Goal: Task Accomplishment & Management: Complete application form

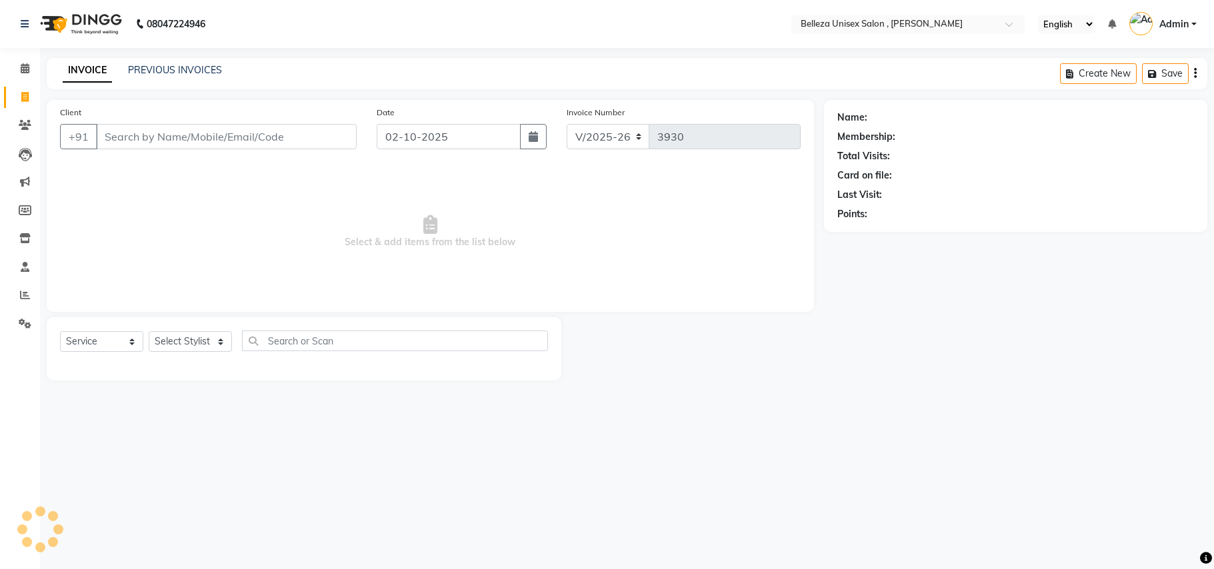
select select "4047"
select select "service"
select select "65377"
click at [149, 331] on select "Select Stylist [PERSON_NAME] Barsa Boss [PERSON_NAME] [PERSON_NAME] [PERSON_NAM…" at bounding box center [190, 341] width 83 height 21
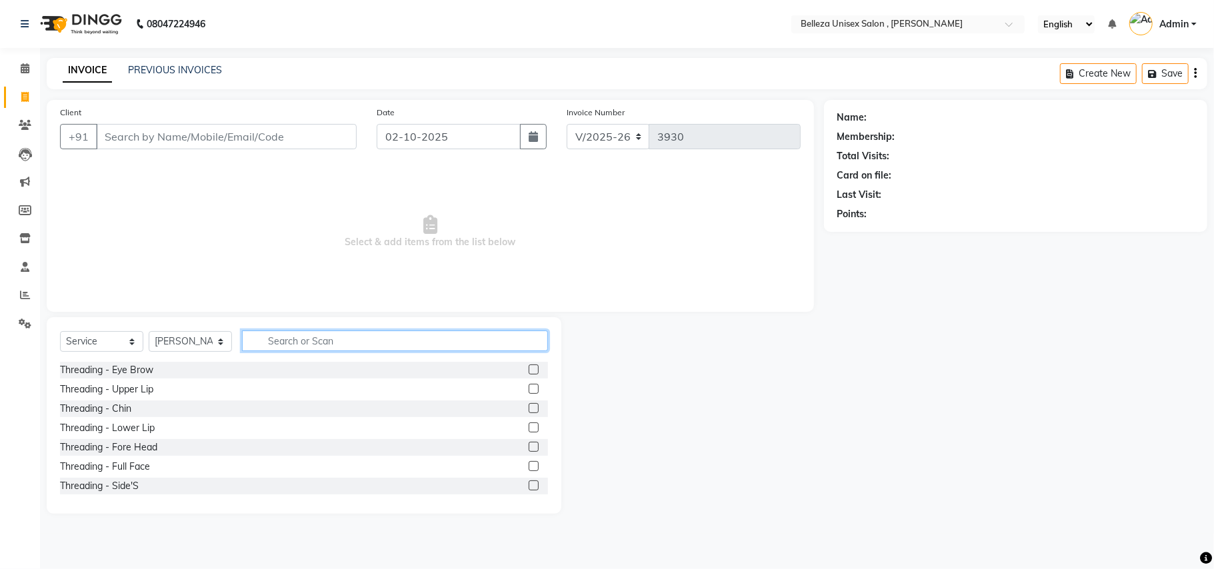
click at [324, 347] on input "text" at bounding box center [395, 341] width 306 height 21
type input "rik"
click at [137, 409] on div "RIKA WAX - Full Legs" at bounding box center [107, 409] width 95 height 14
checkbox input "false"
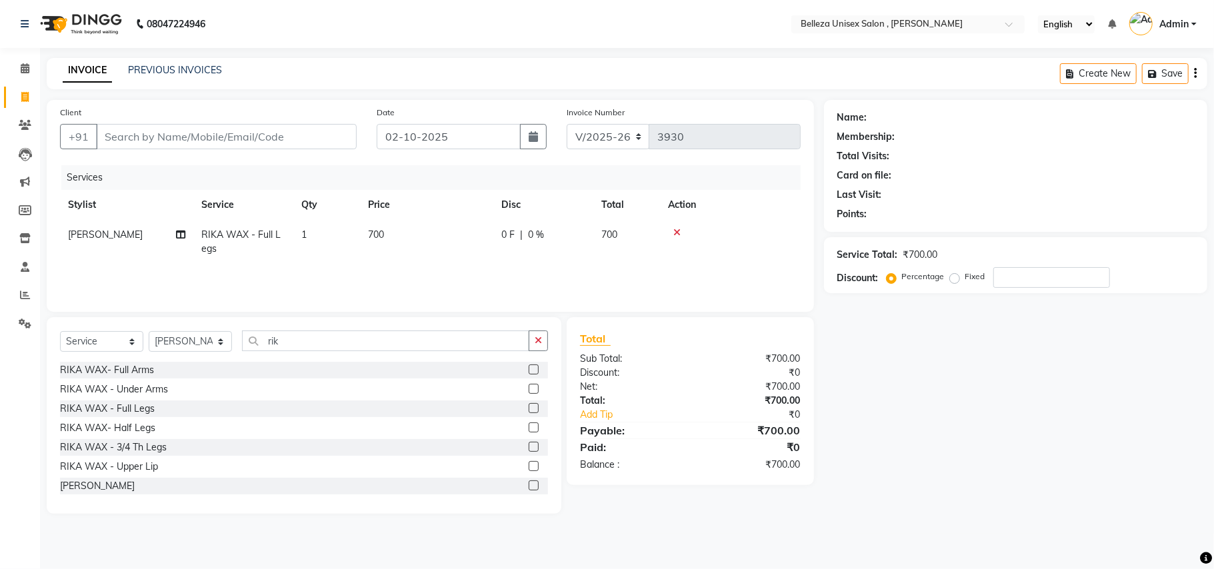
click at [349, 327] on div "Select Service Product Membership Package Voucher Prepaid Gift Card Select Styl…" at bounding box center [304, 415] width 515 height 197
click at [305, 342] on input "rik" at bounding box center [385, 341] width 287 height 21
type input "r"
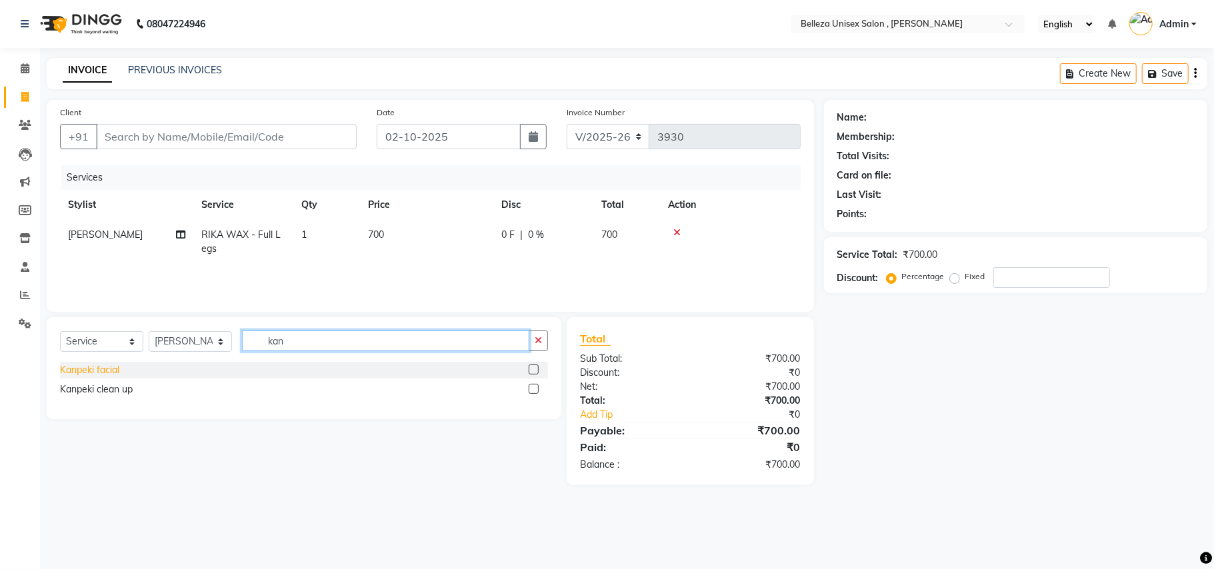
type input "kan"
click at [105, 365] on div "Kanpeki facial" at bounding box center [89, 370] width 59 height 14
checkbox input "false"
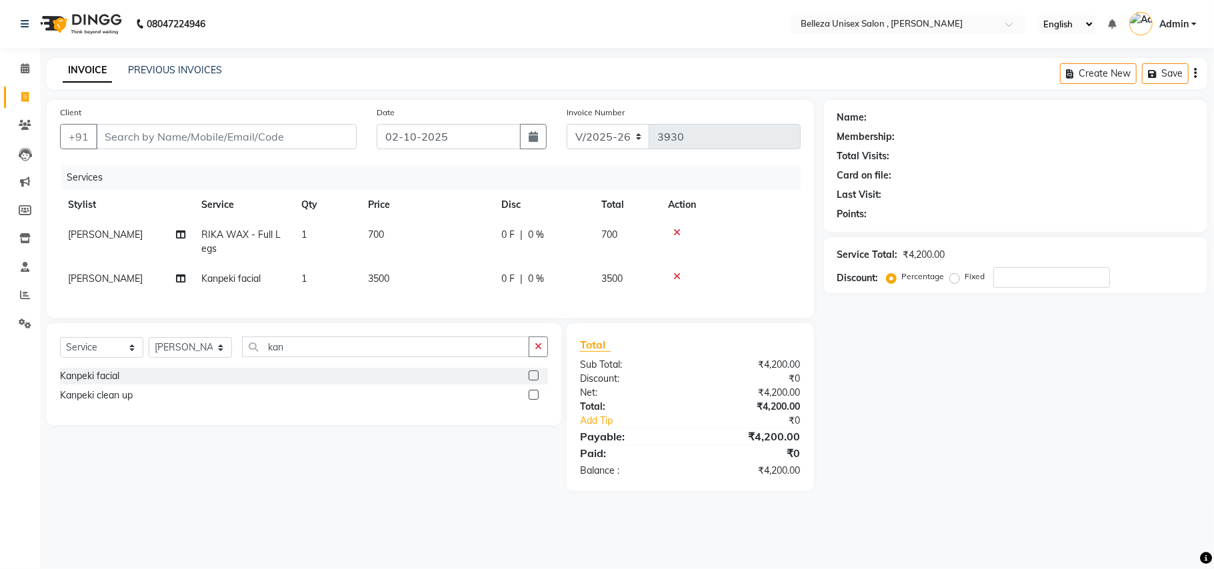
click at [607, 273] on span "3500" at bounding box center [611, 279] width 21 height 12
select select "65377"
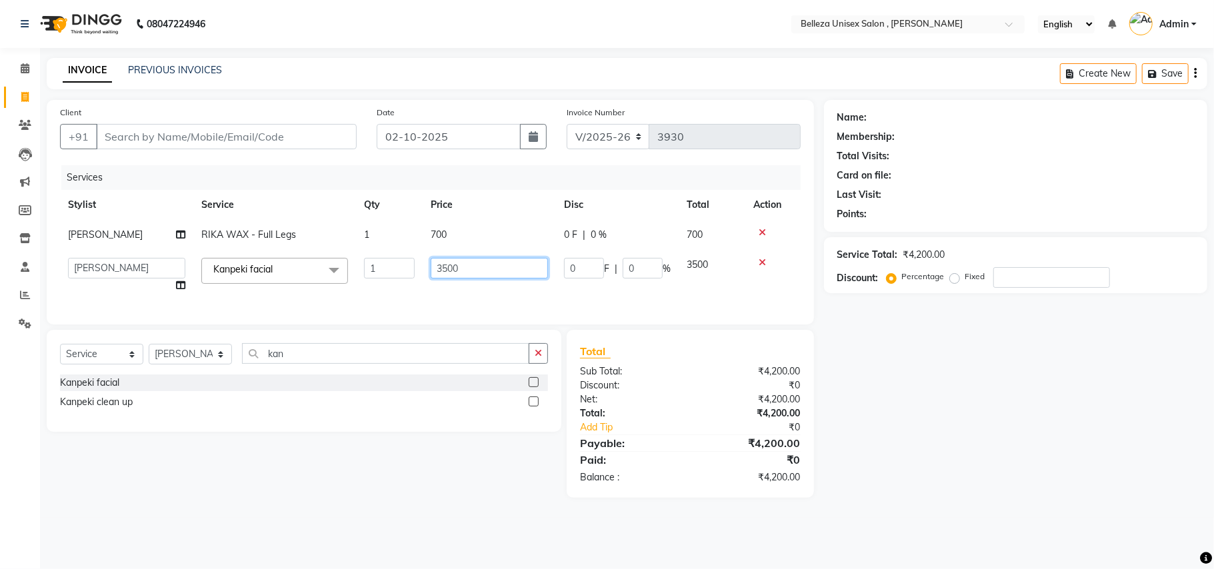
click at [515, 271] on input "3500" at bounding box center [489, 268] width 117 height 21
type input "3"
type input "4000"
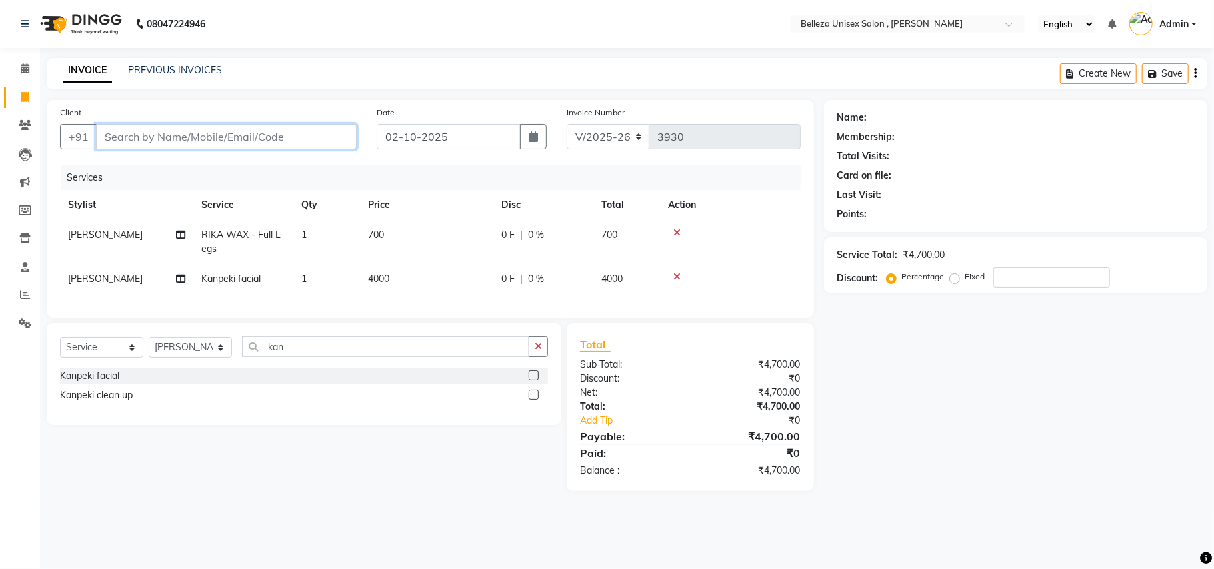
click at [311, 134] on input "Client" at bounding box center [226, 136] width 261 height 25
type input "8"
type input "0"
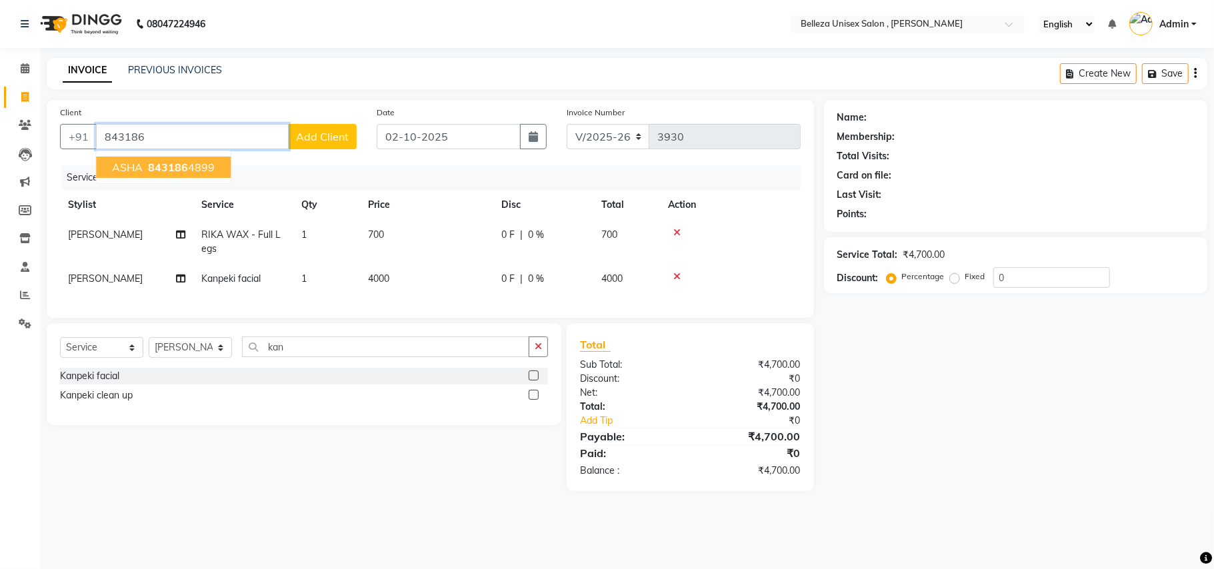
click at [219, 166] on button "ASHA 843186 4899" at bounding box center [163, 167] width 135 height 21
type input "8431864899"
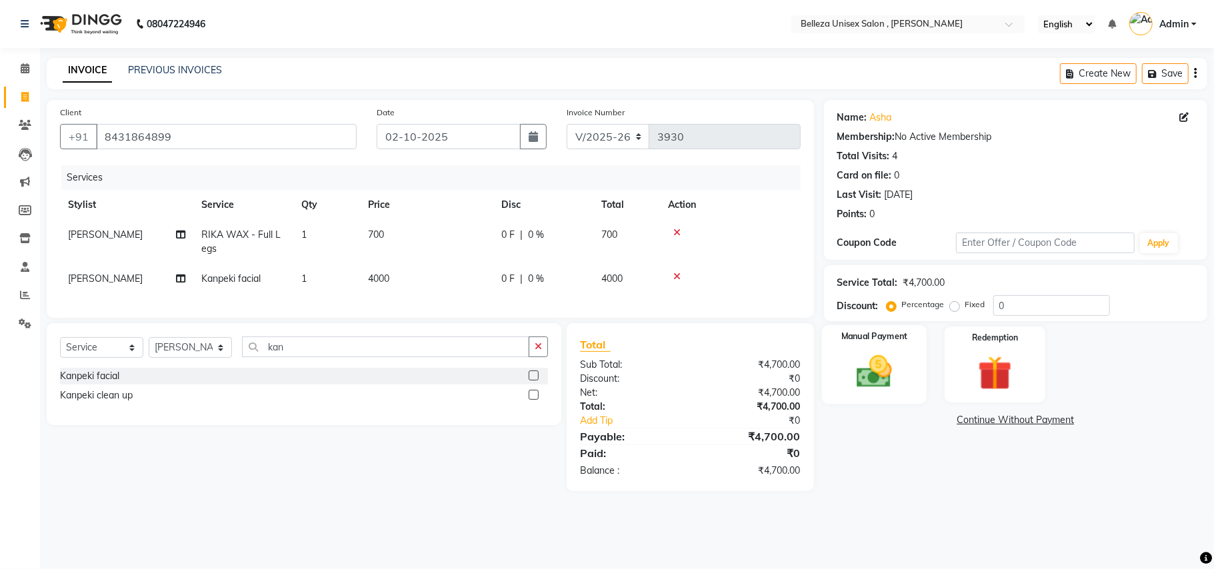
click at [876, 383] on img at bounding box center [874, 371] width 58 height 41
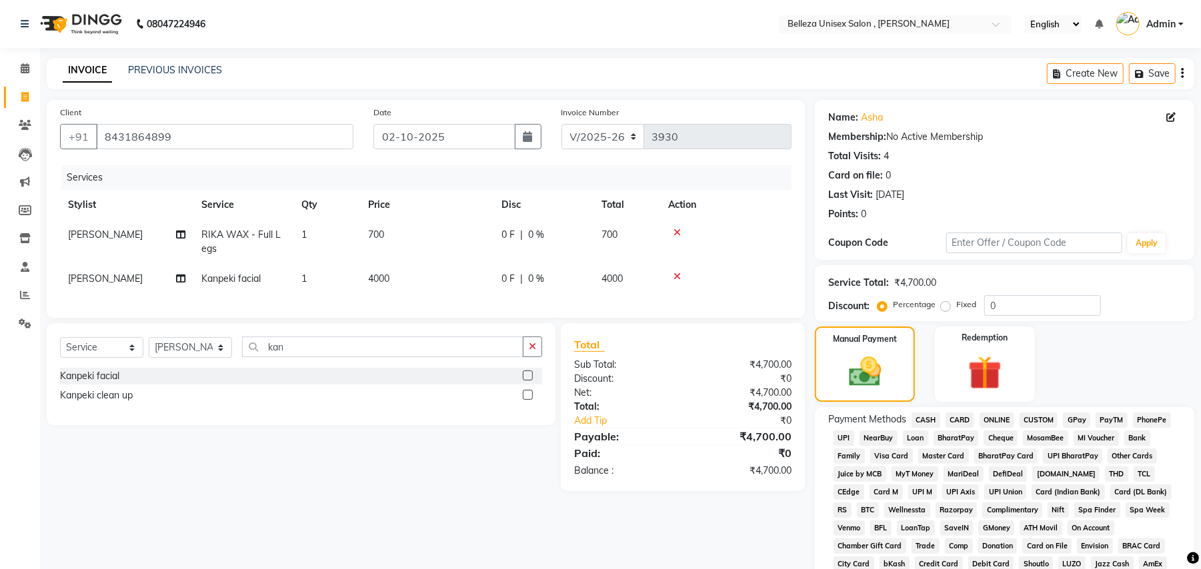
click at [845, 436] on span "UPI" at bounding box center [843, 438] width 21 height 15
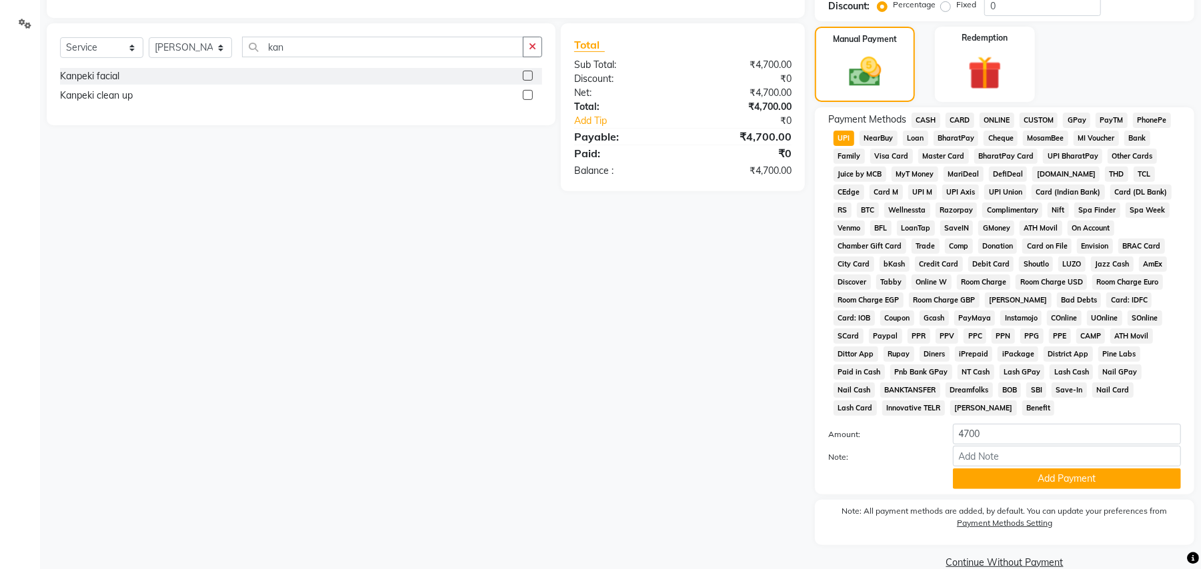
scroll to position [308, 0]
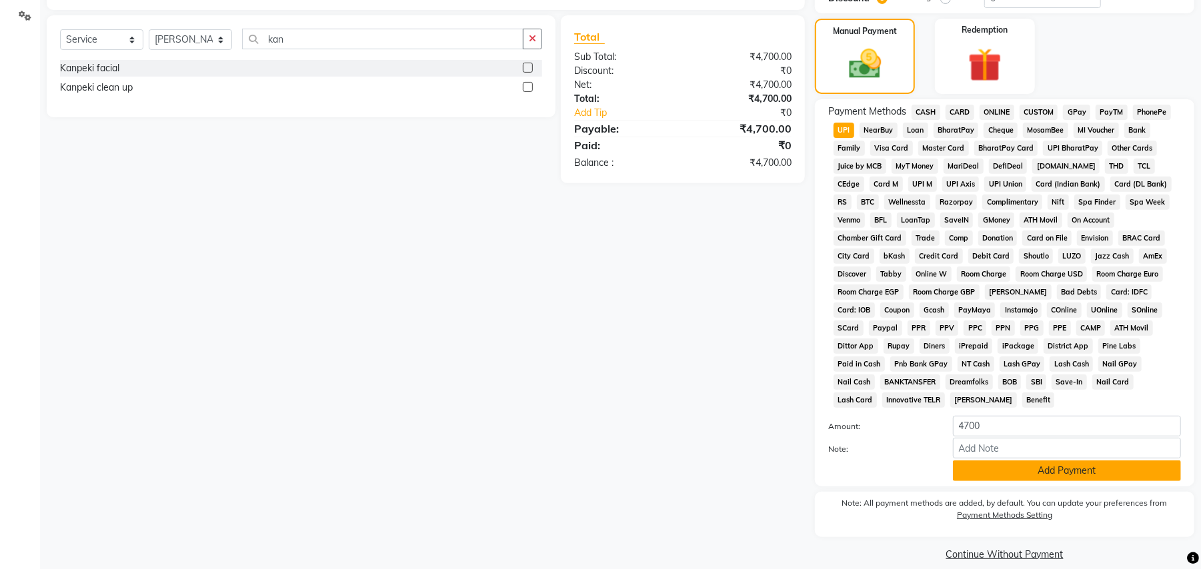
click at [1078, 461] on button "Add Payment" at bounding box center [1067, 471] width 228 height 21
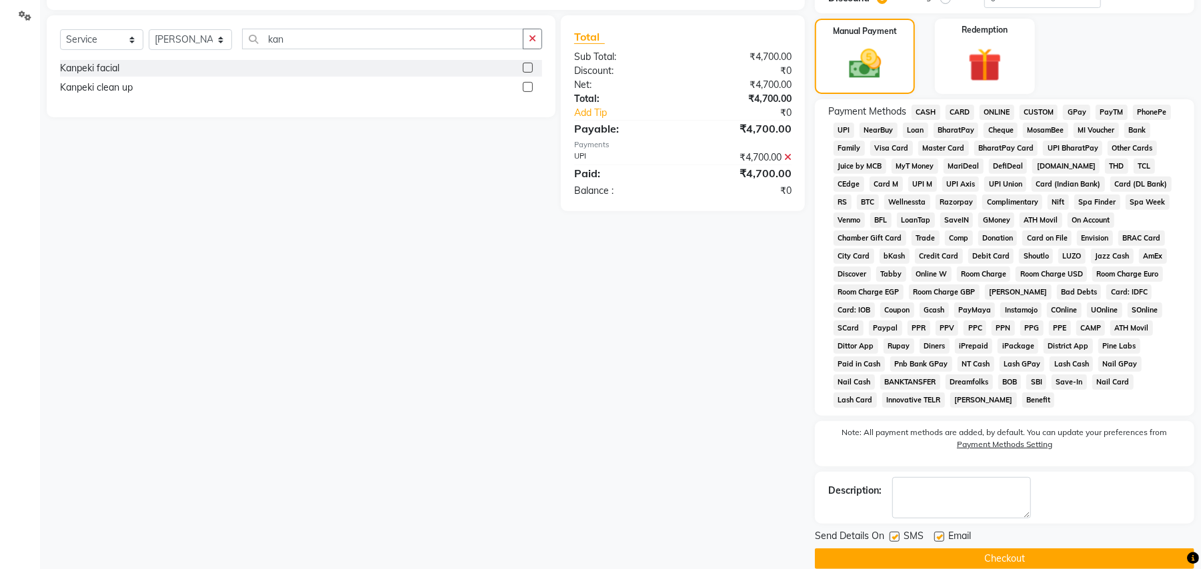
click at [991, 549] on button "Checkout" at bounding box center [1004, 559] width 379 height 21
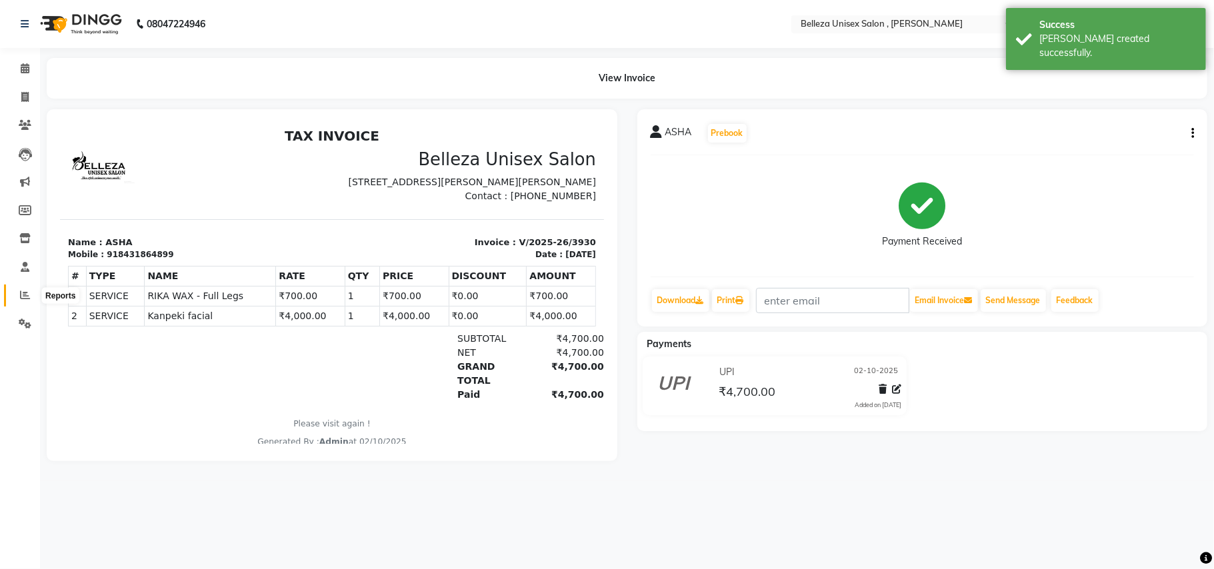
click at [20, 293] on icon at bounding box center [25, 295] width 10 height 10
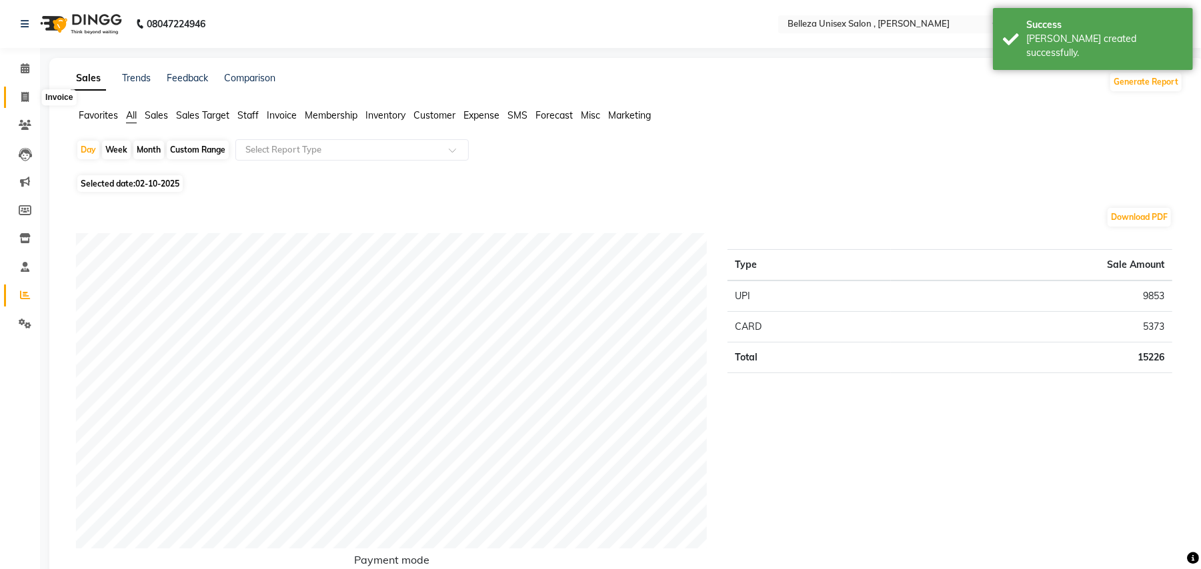
click at [23, 92] on icon at bounding box center [24, 97] width 7 height 10
select select "service"
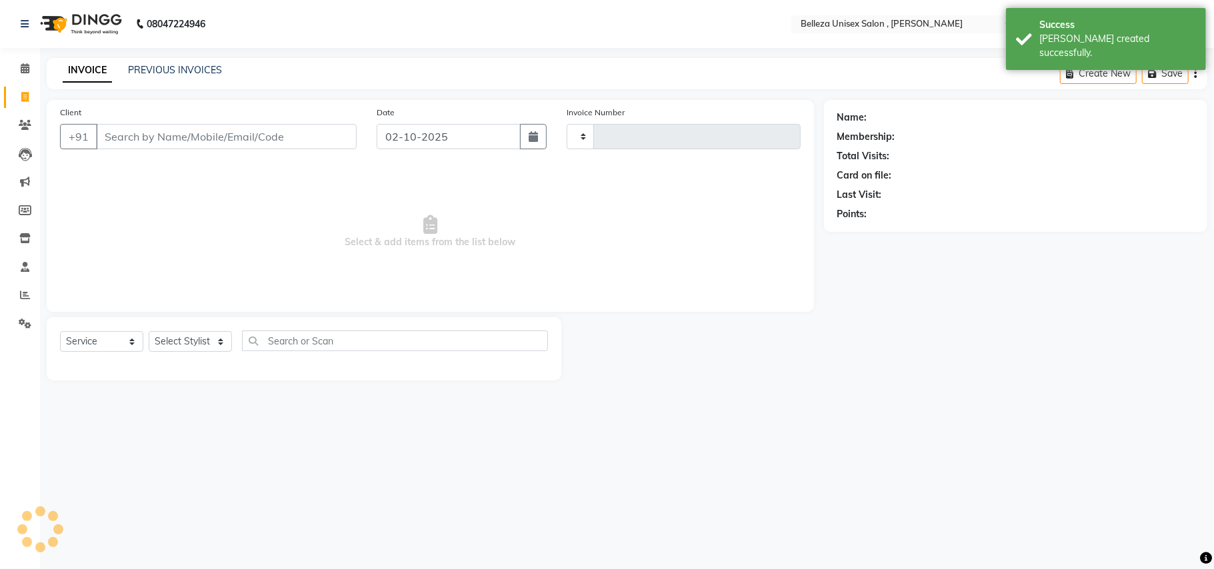
type input "3931"
select select "4047"
select select "product"
click at [188, 136] on input "Client" at bounding box center [226, 136] width 261 height 25
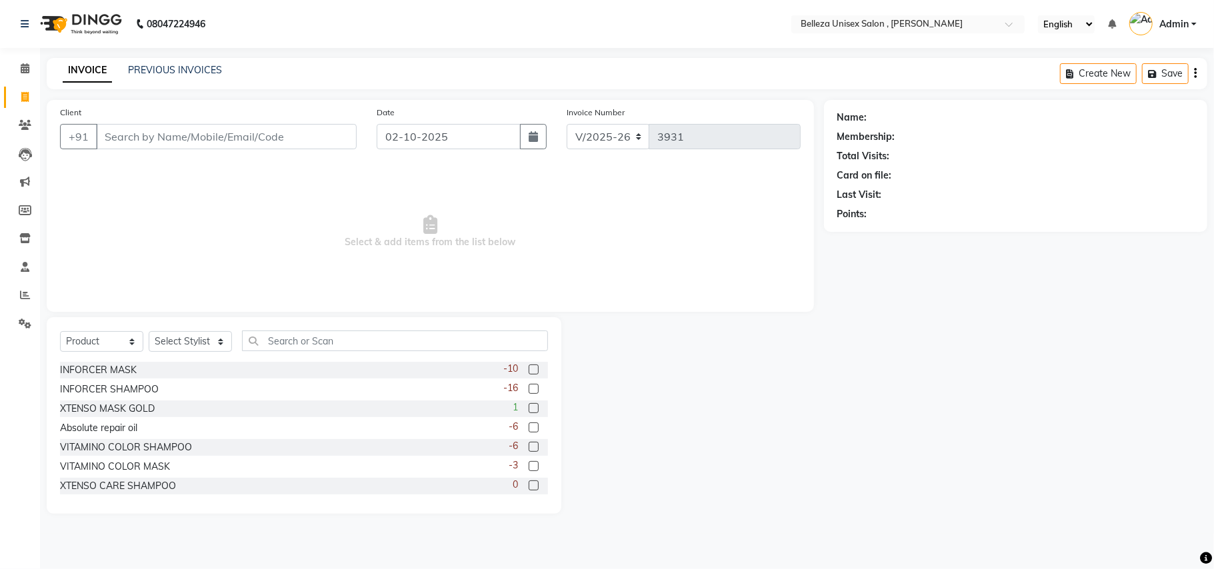
click at [188, 136] on input "Client" at bounding box center [226, 136] width 261 height 25
type input "8572955990"
click at [321, 137] on span "Add Client" at bounding box center [322, 136] width 53 height 13
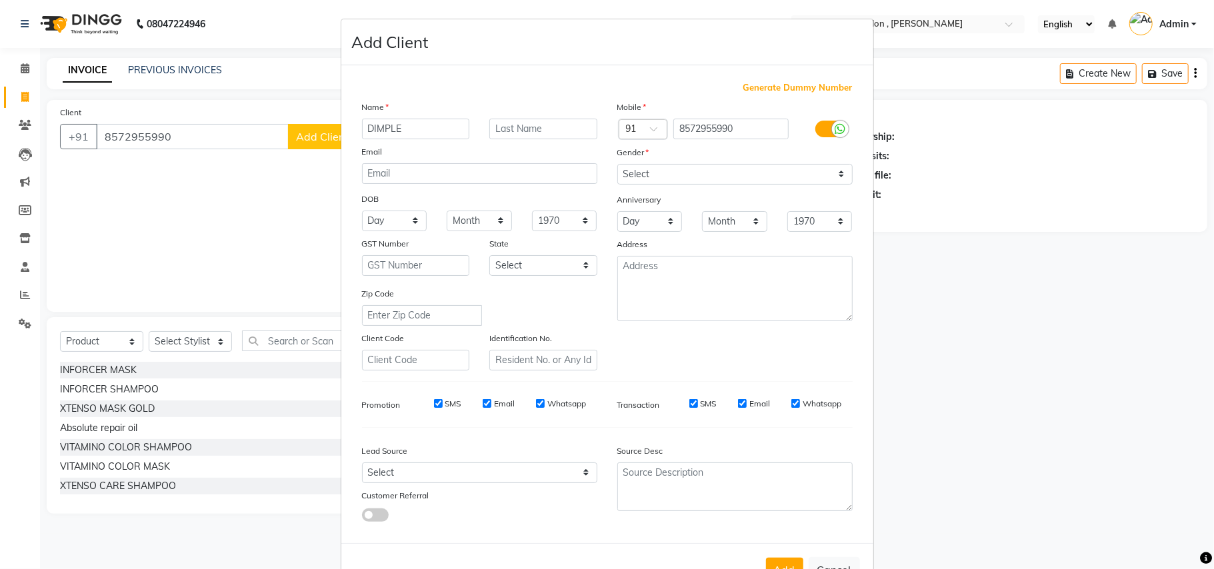
type input "DIMPLE"
click at [756, 171] on select "Select [DEMOGRAPHIC_DATA] [DEMOGRAPHIC_DATA] Other Prefer Not To Say" at bounding box center [734, 174] width 235 height 21
select select "[DEMOGRAPHIC_DATA]"
click at [617, 164] on select "Select [DEMOGRAPHIC_DATA] [DEMOGRAPHIC_DATA] Other Prefer Not To Say" at bounding box center [734, 174] width 235 height 21
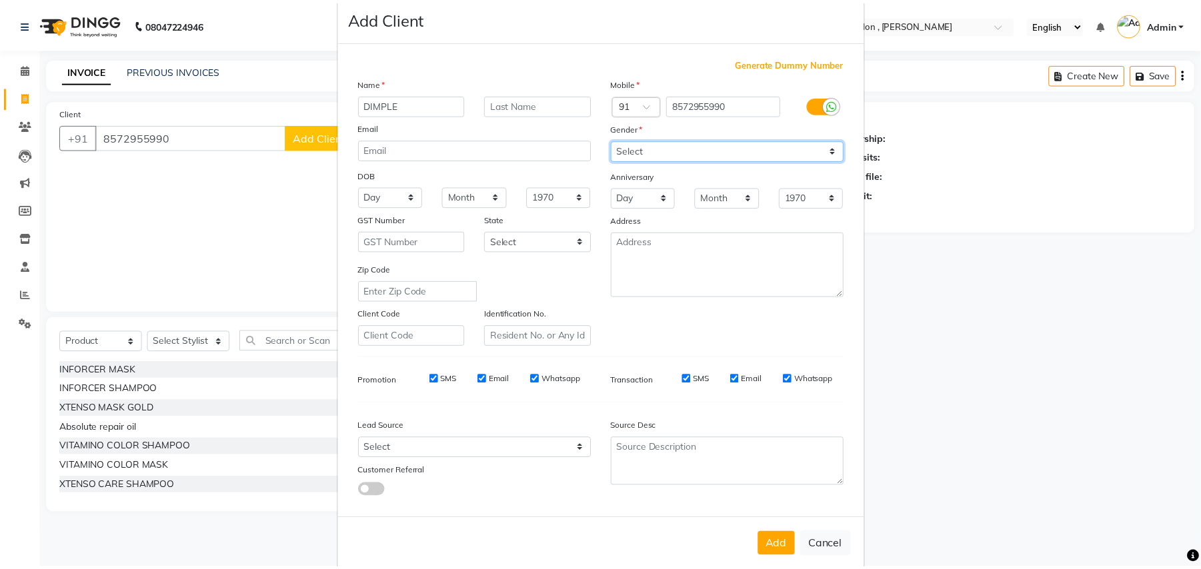
scroll to position [43, 0]
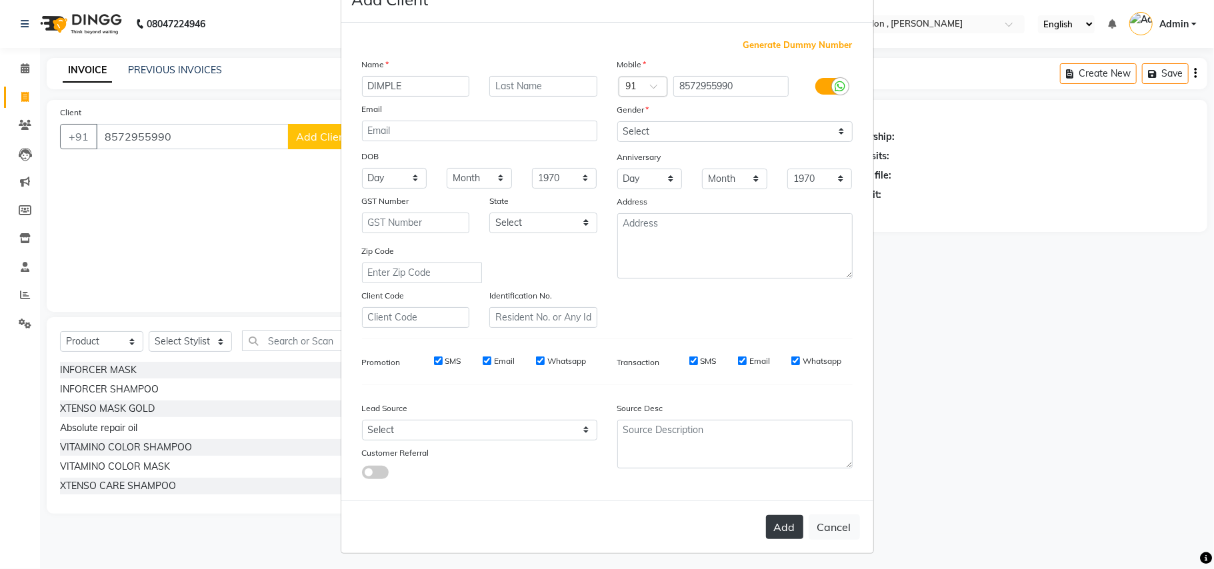
click at [771, 521] on button "Add" at bounding box center [784, 527] width 37 height 24
select select
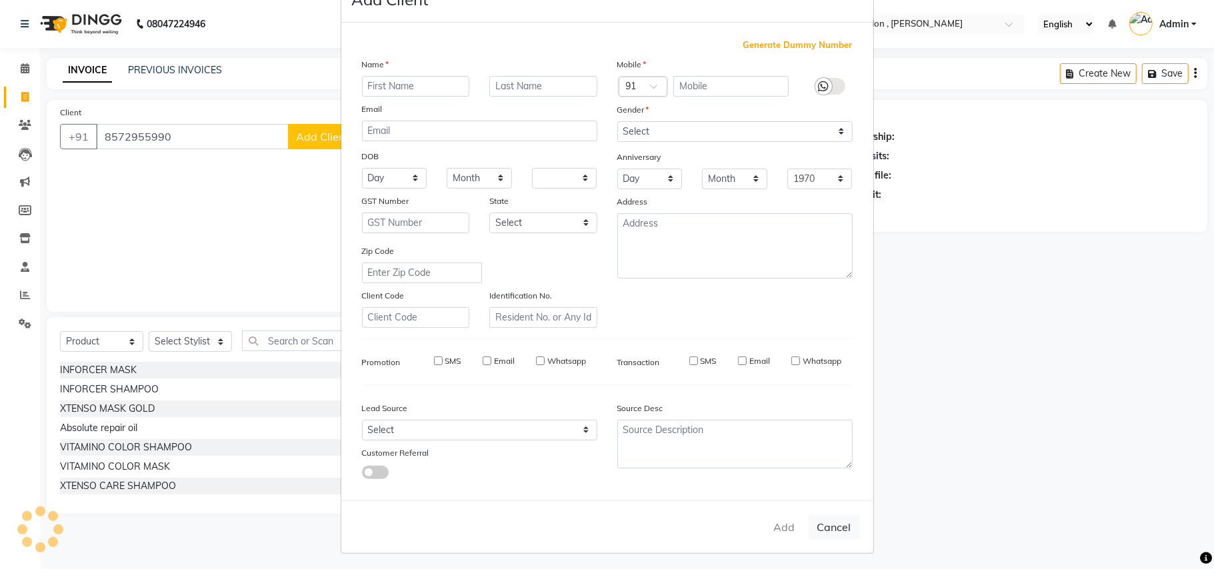
select select
checkbox input "false"
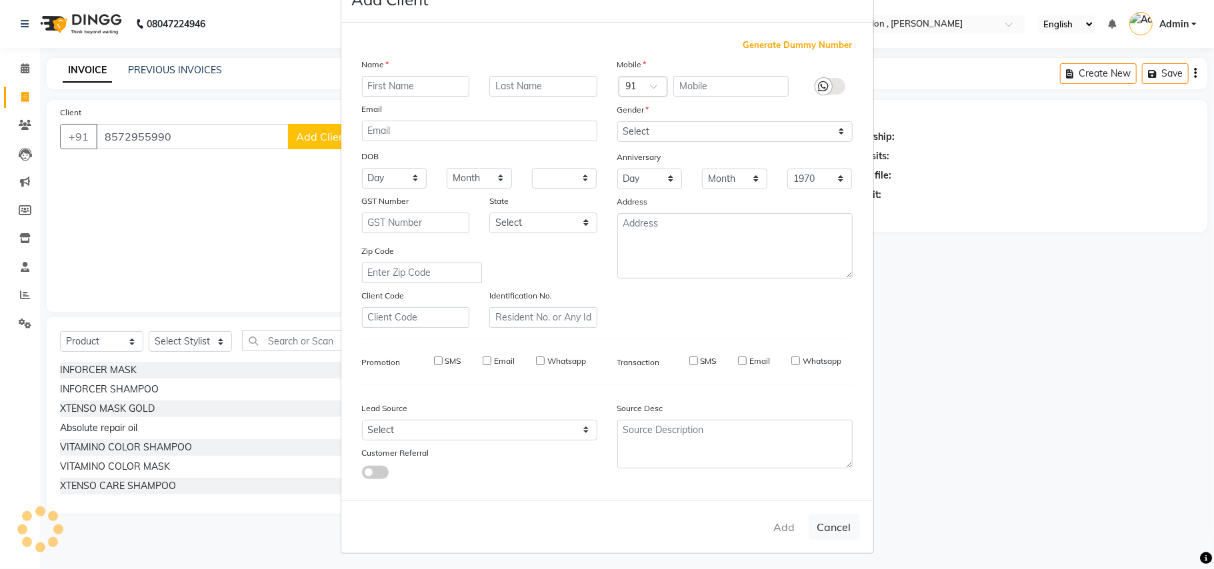
checkbox input "false"
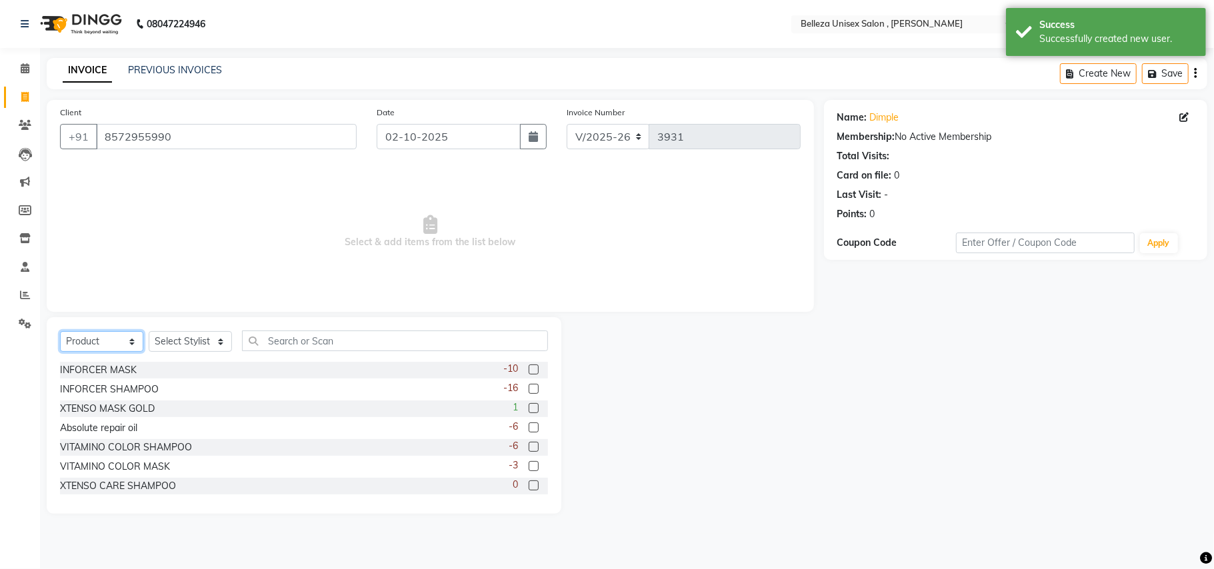
click at [118, 337] on select "Select Service Product Membership Package Voucher Prepaid Gift Card" at bounding box center [101, 341] width 83 height 21
select select "service"
click at [60, 331] on select "Select Service Product Membership Package Voucher Prepaid Gift Card" at bounding box center [101, 341] width 83 height 21
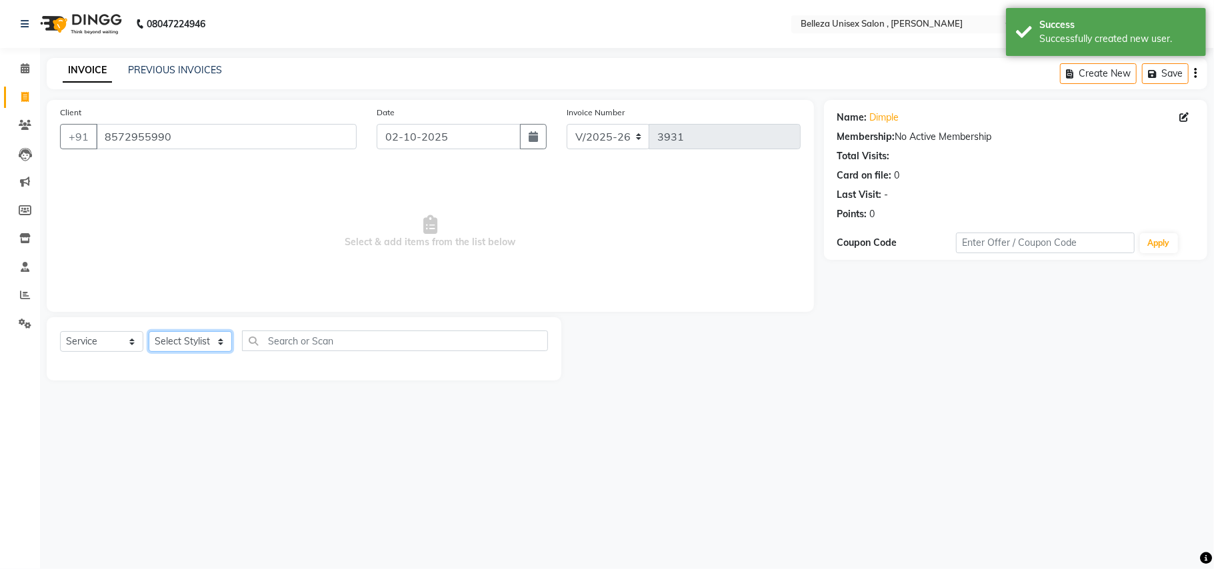
click at [177, 341] on select "Select Stylist [PERSON_NAME] Barsa Boss [PERSON_NAME] [PERSON_NAME] [PERSON_NAM…" at bounding box center [190, 341] width 83 height 21
select select "21517"
click at [149, 331] on select "Select Stylist [PERSON_NAME] Barsa Boss [PERSON_NAME] [PERSON_NAME] [PERSON_NAM…" at bounding box center [190, 341] width 83 height 21
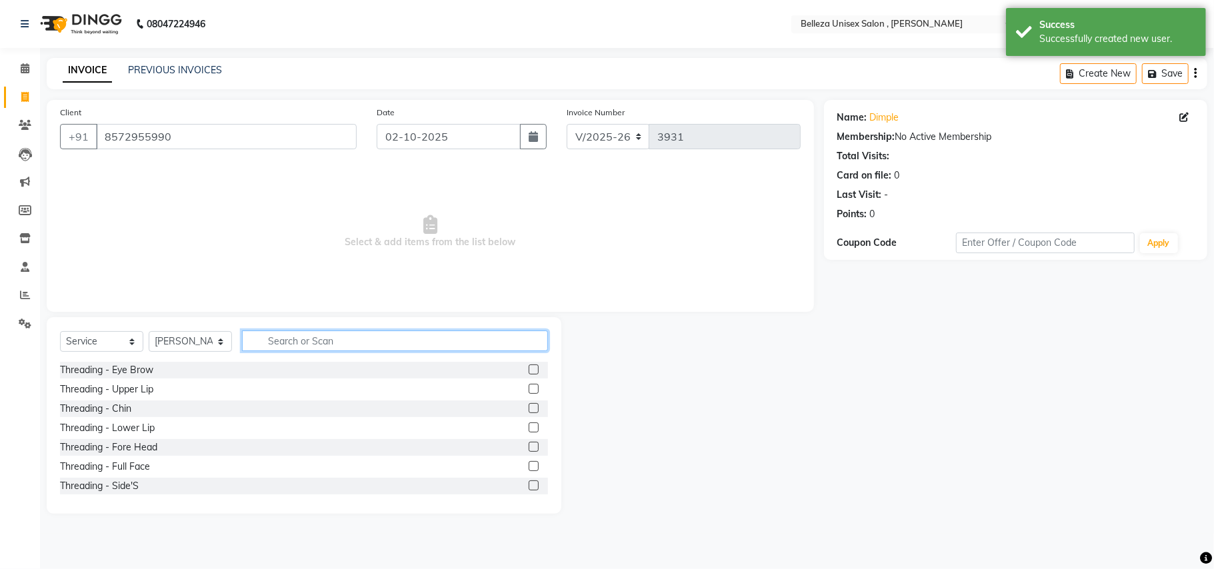
click at [269, 342] on input "text" at bounding box center [395, 341] width 306 height 21
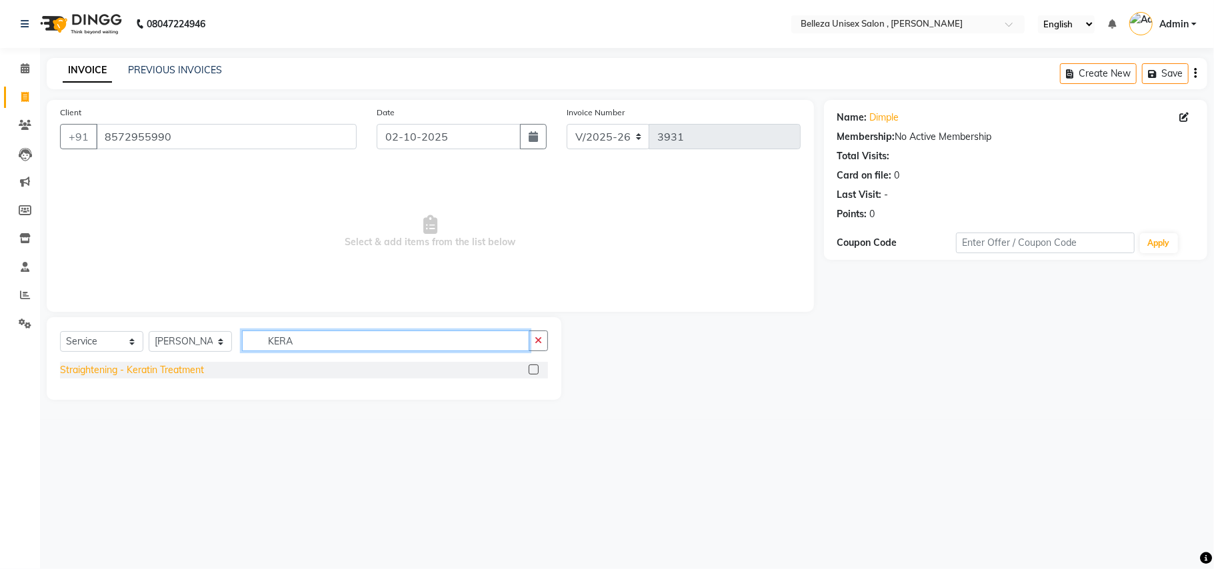
type input "KERA"
click at [147, 365] on div "Straightening - Keratin Treatment" at bounding box center [132, 370] width 144 height 14
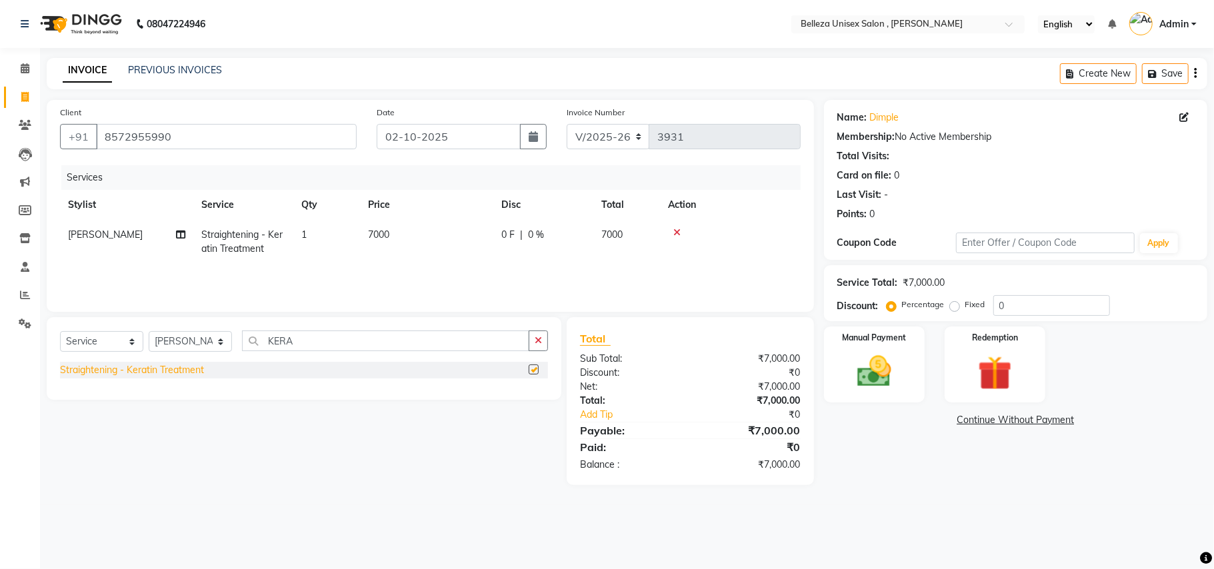
checkbox input "false"
click at [369, 235] on span "7000" at bounding box center [378, 235] width 21 height 12
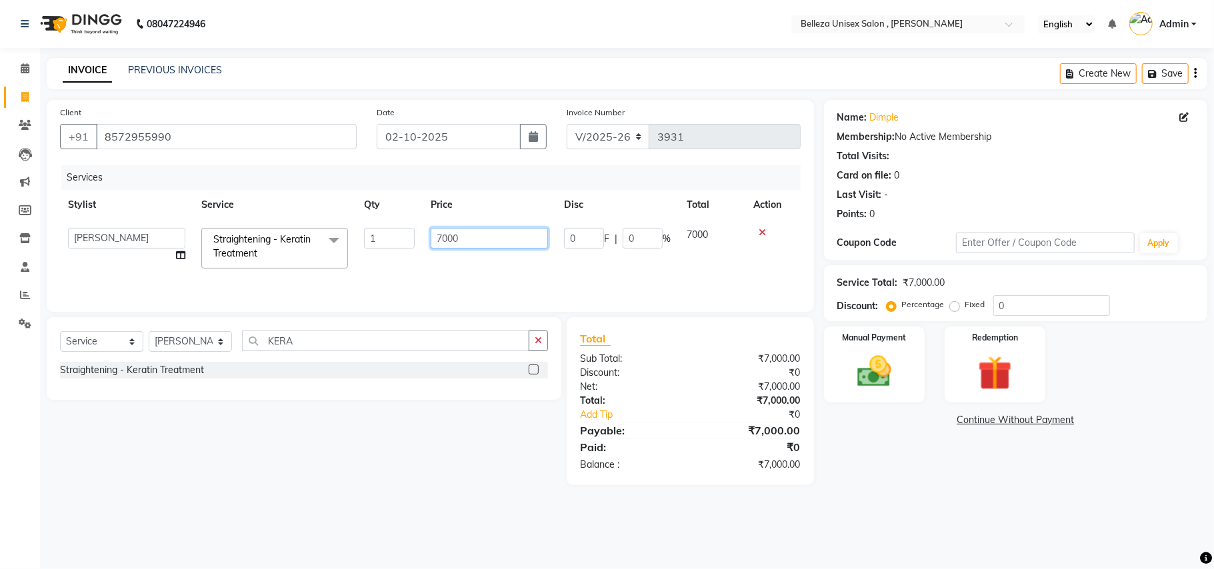
click at [441, 232] on input "7000" at bounding box center [489, 238] width 117 height 21
type input "6000"
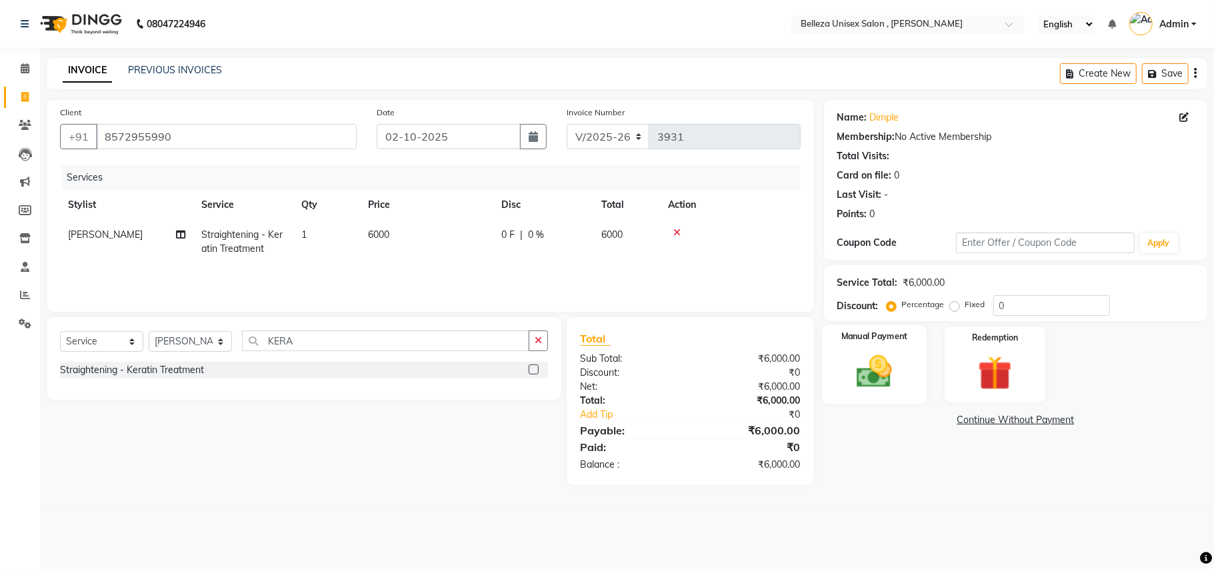
click at [867, 358] on img at bounding box center [874, 371] width 58 height 41
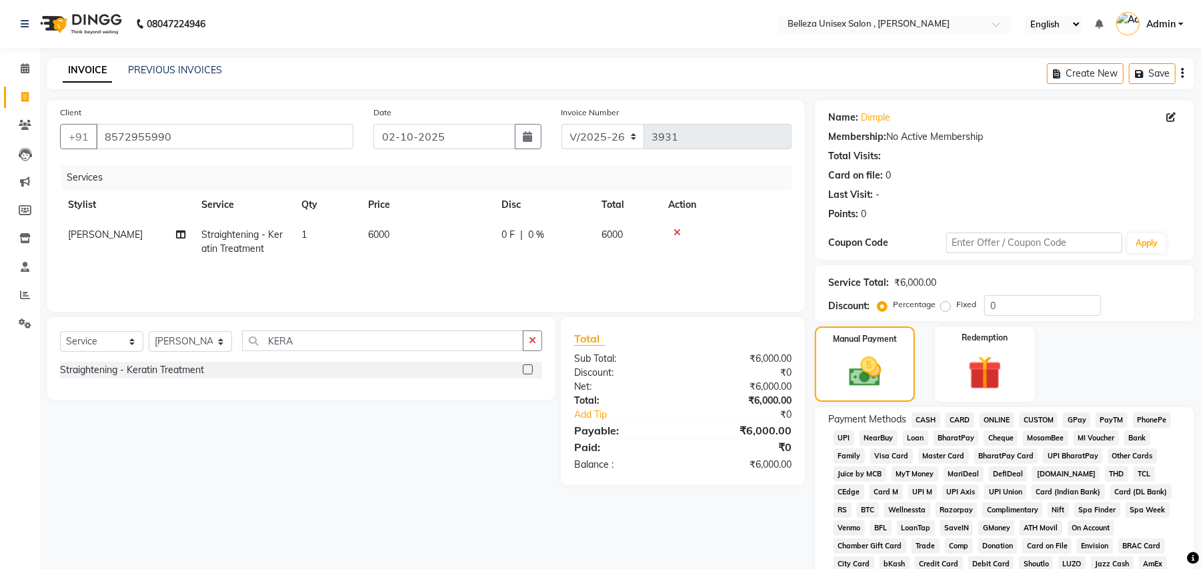
click at [843, 436] on span "UPI" at bounding box center [843, 438] width 21 height 15
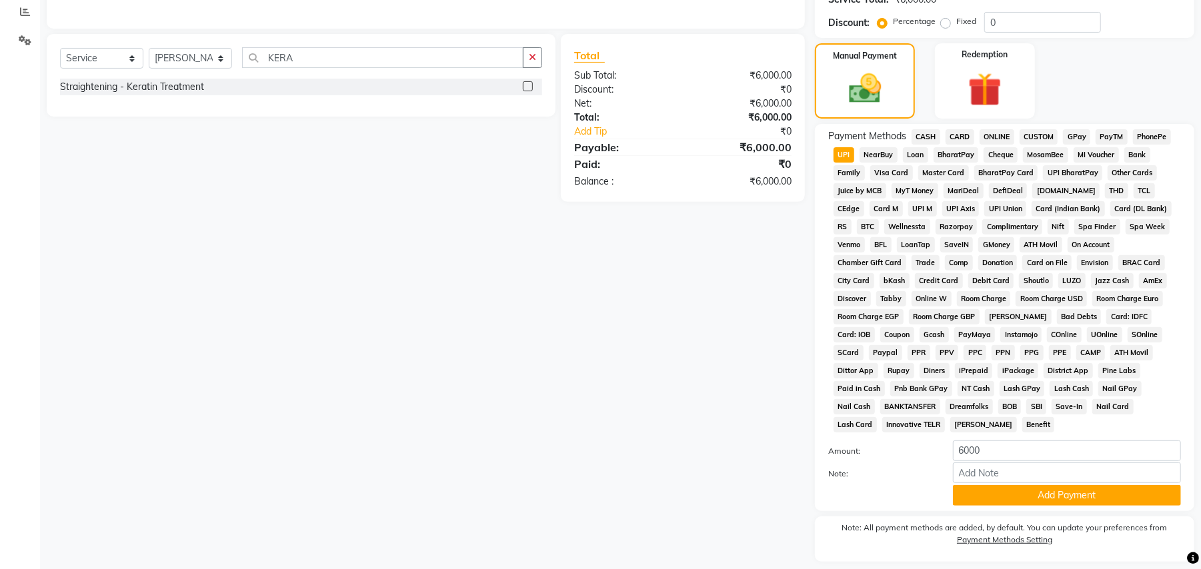
scroll to position [308, 0]
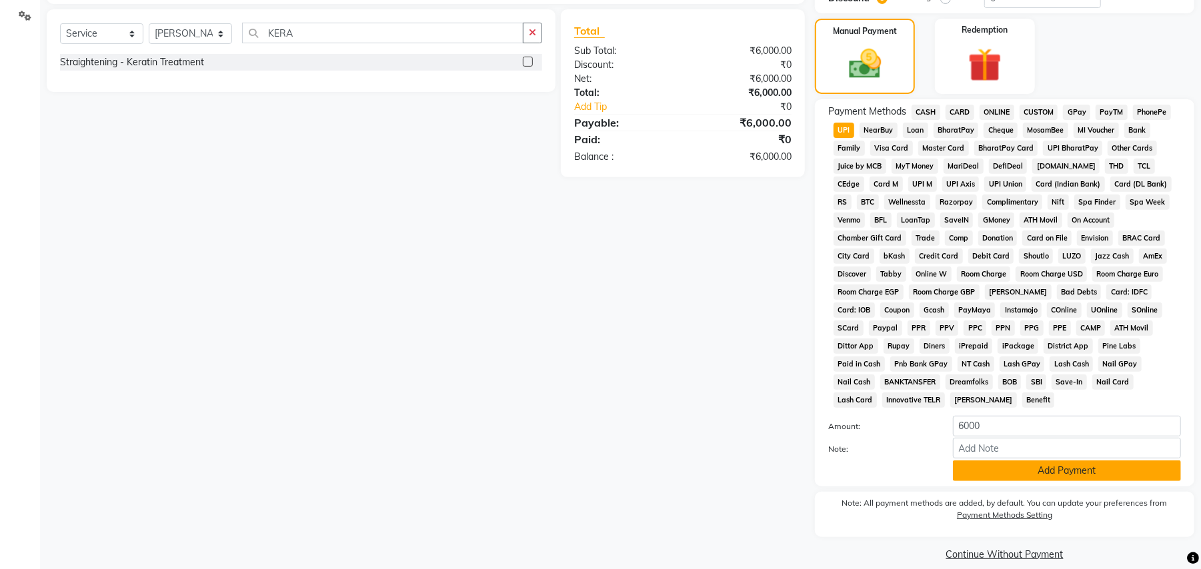
click at [998, 461] on button "Add Payment" at bounding box center [1067, 471] width 228 height 21
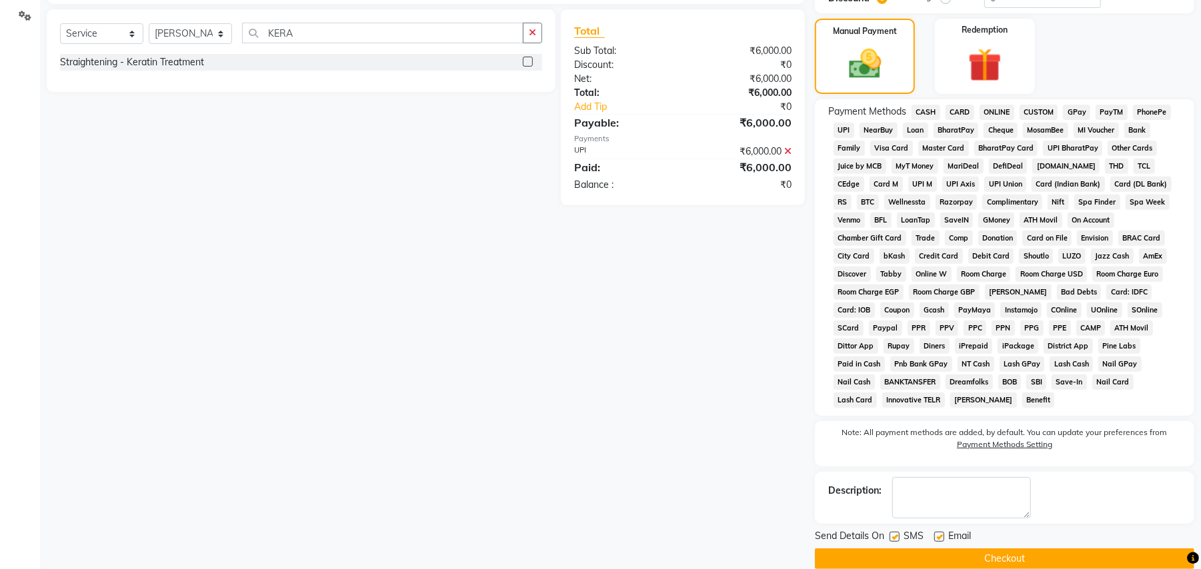
click at [1011, 549] on button "Checkout" at bounding box center [1004, 559] width 379 height 21
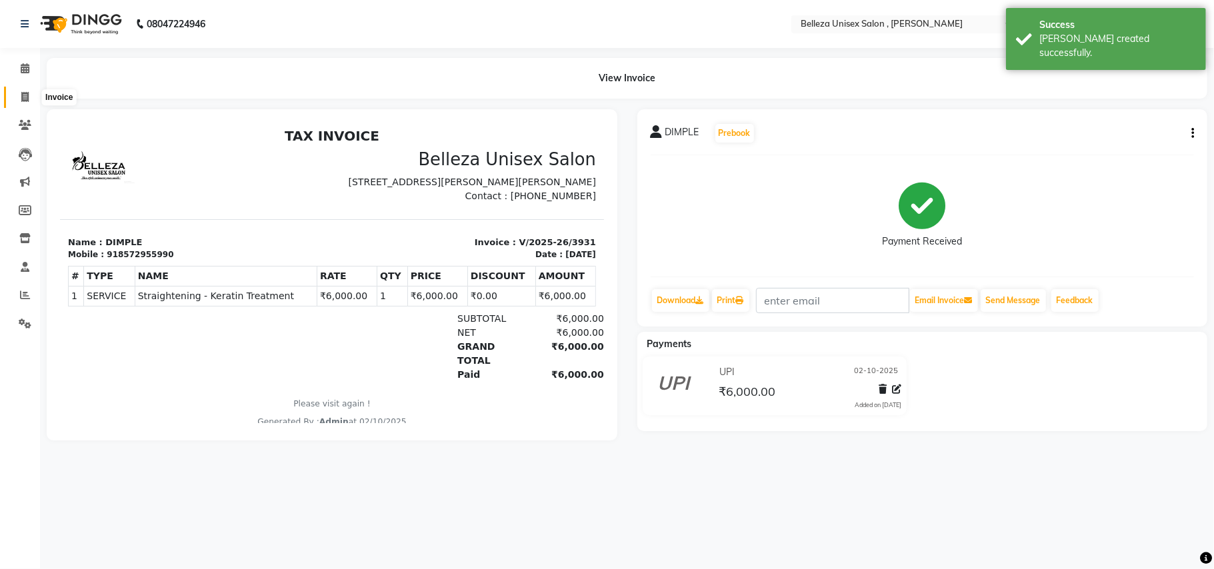
click at [21, 96] on icon at bounding box center [24, 97] width 7 height 10
select select "service"
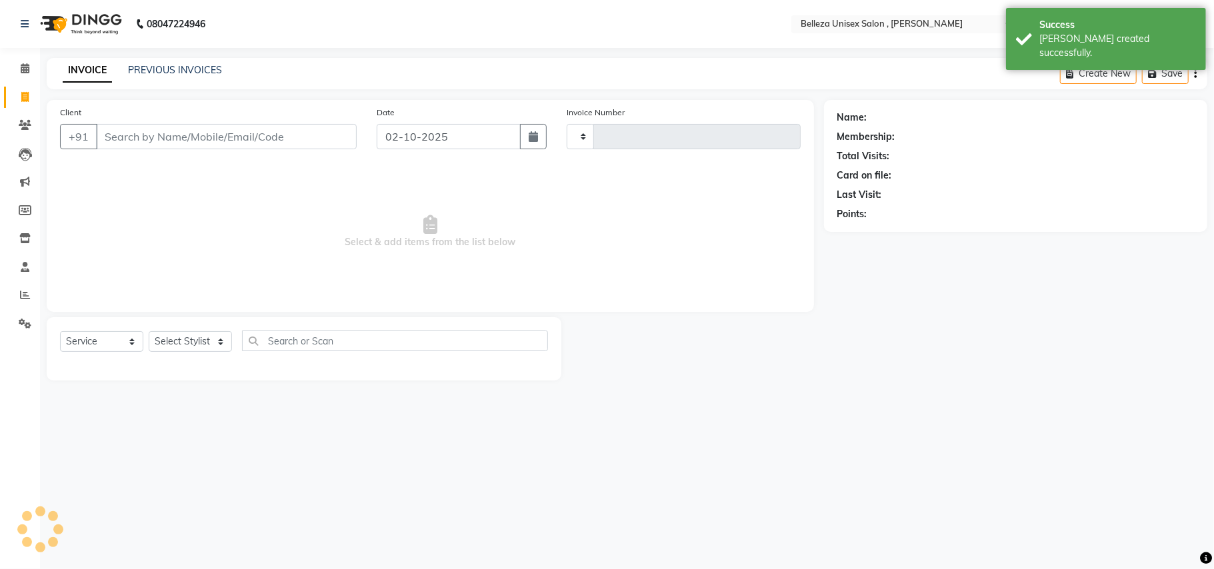
type input "3932"
select select "product"
select select "4047"
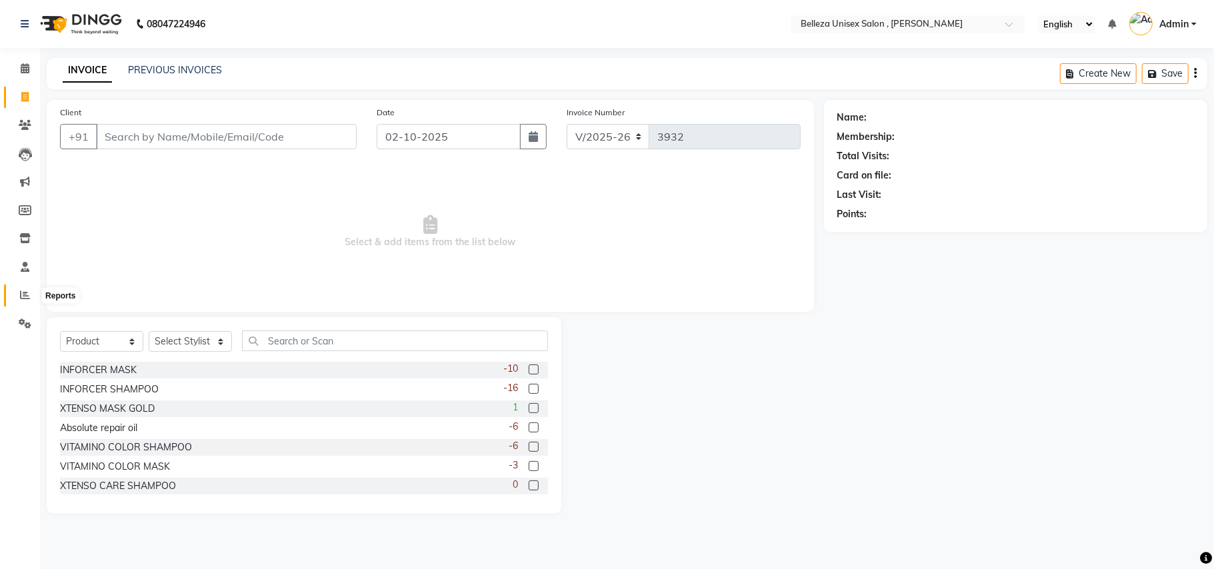
click at [19, 293] on span at bounding box center [24, 295] width 23 height 15
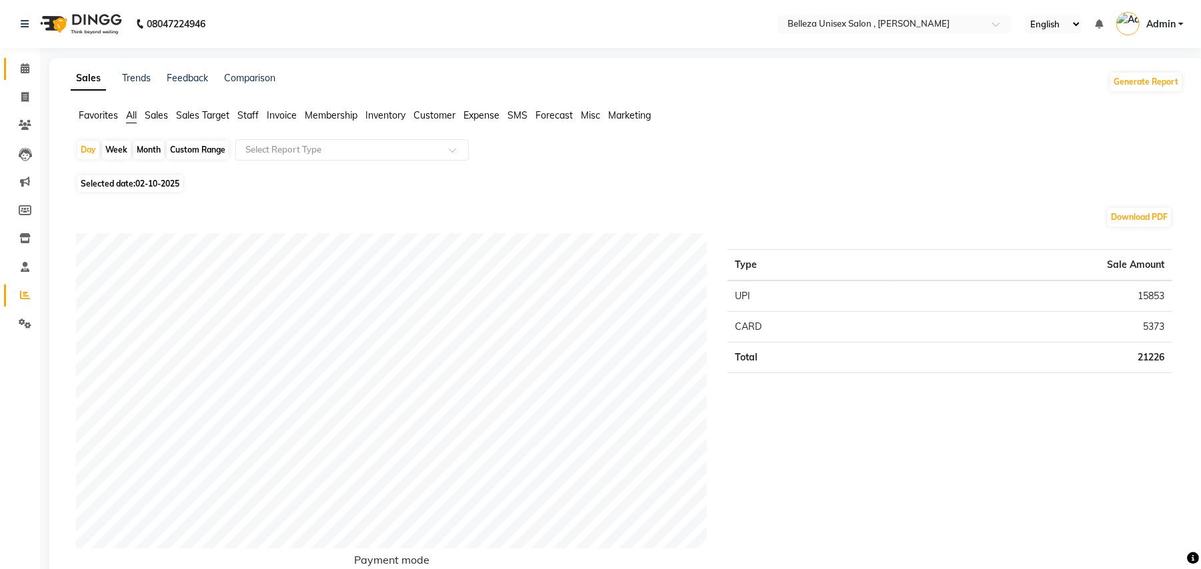
click at [24, 59] on link "Calendar" at bounding box center [20, 69] width 32 height 22
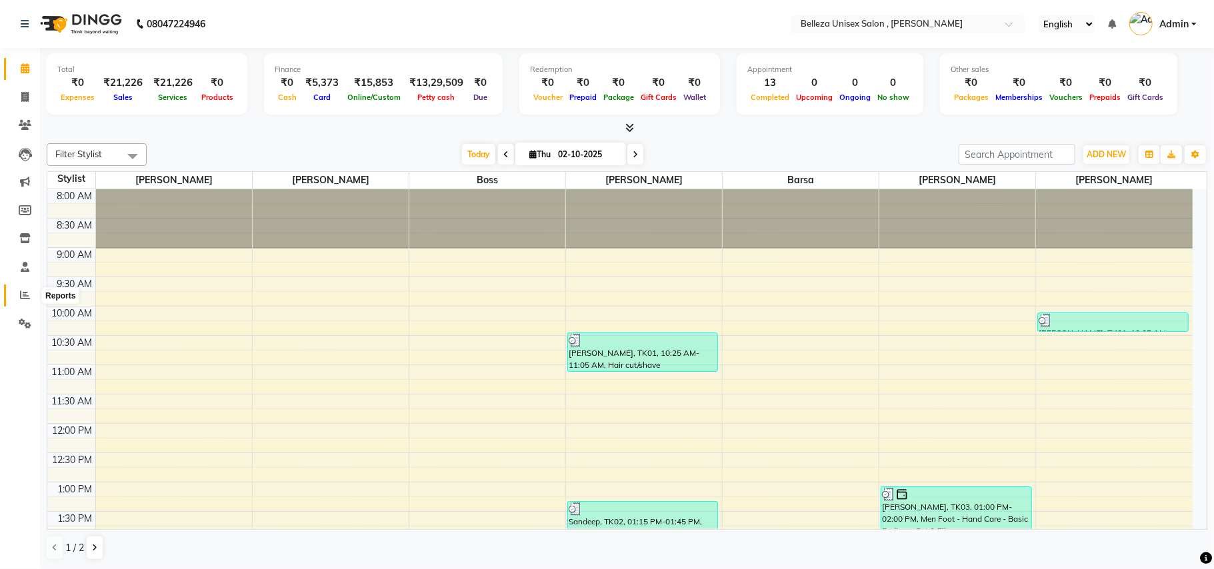
click at [15, 291] on span at bounding box center [24, 295] width 23 height 15
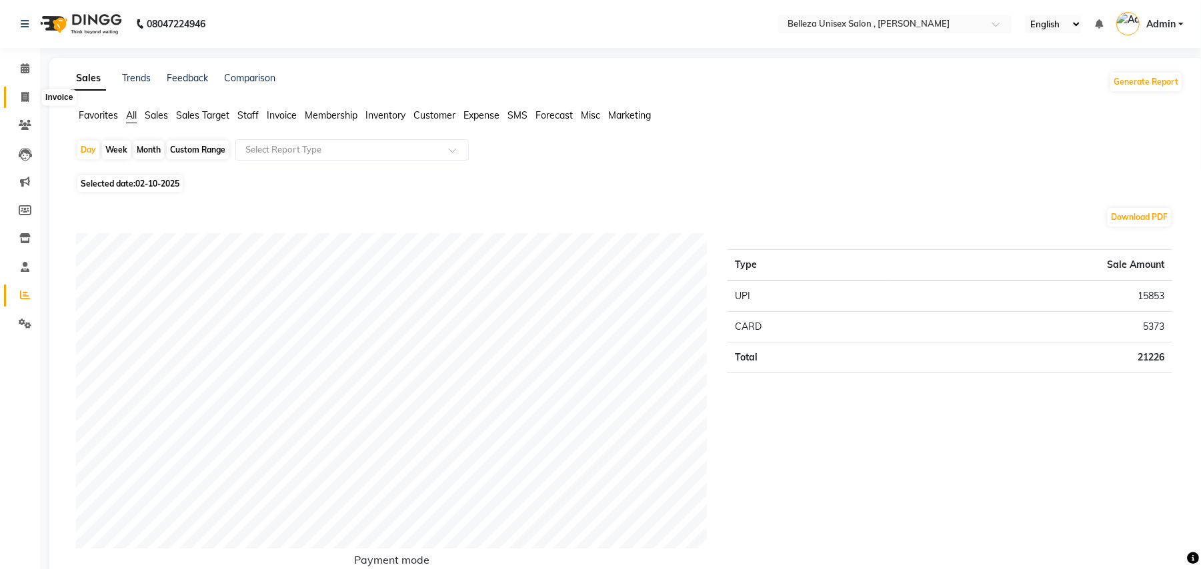
click at [24, 97] on icon at bounding box center [24, 97] width 7 height 10
select select "service"
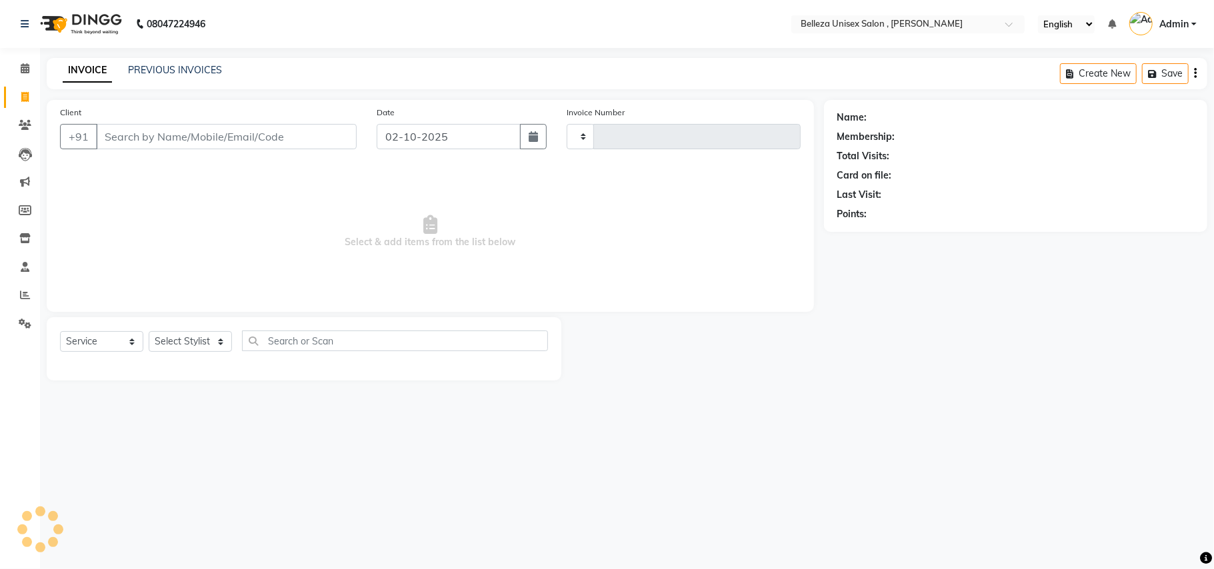
type input "3932"
select select "4047"
select select "product"
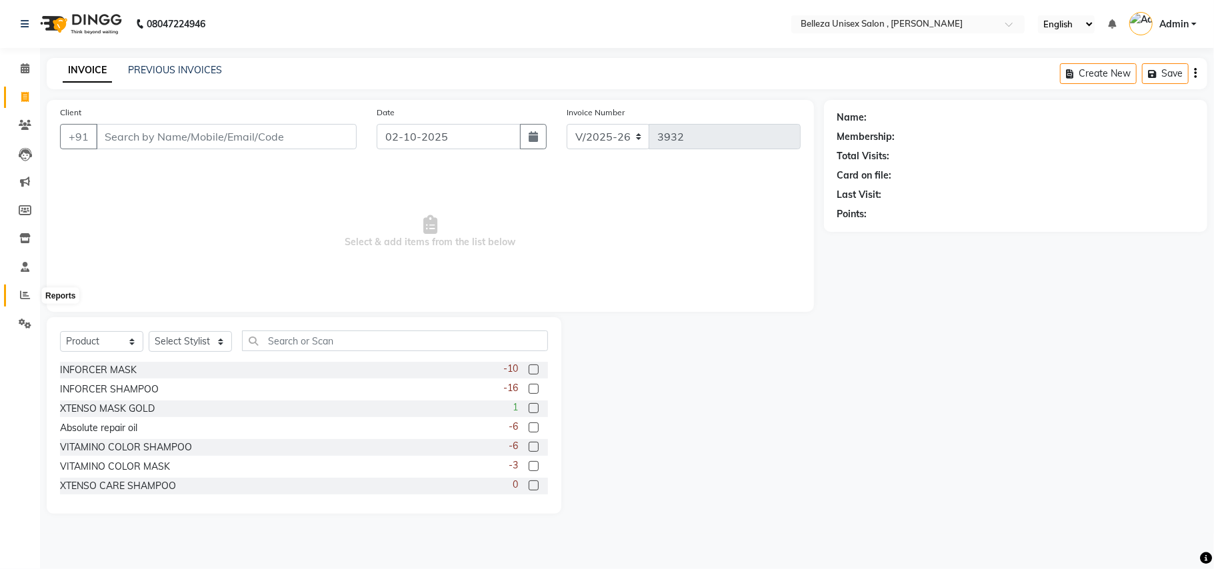
click at [19, 289] on span at bounding box center [24, 295] width 23 height 15
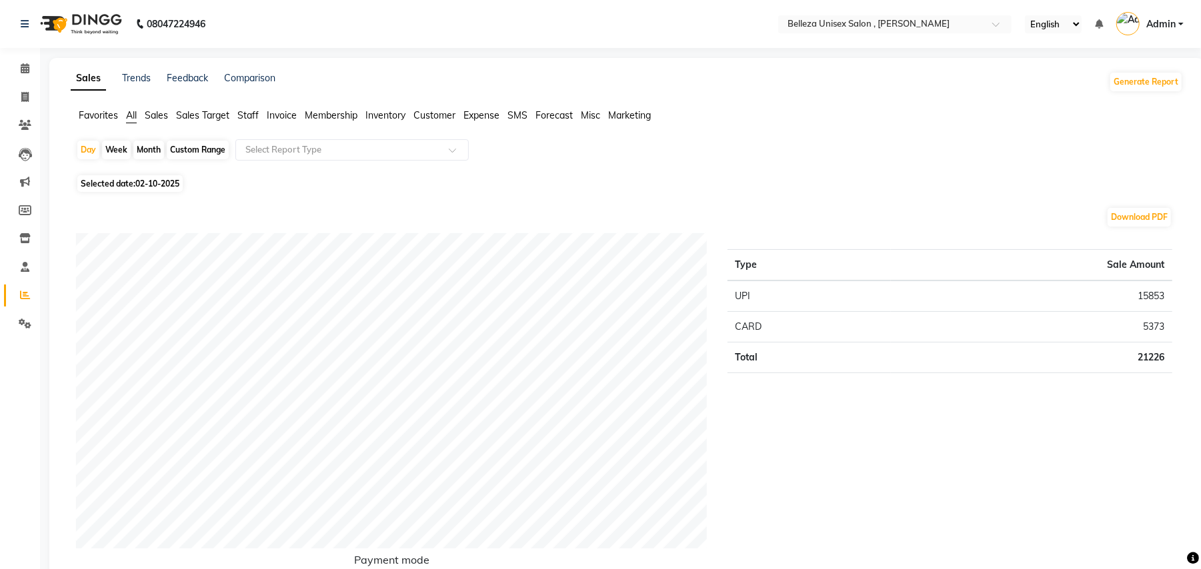
click at [252, 112] on span "Staff" at bounding box center [247, 115] width 21 height 12
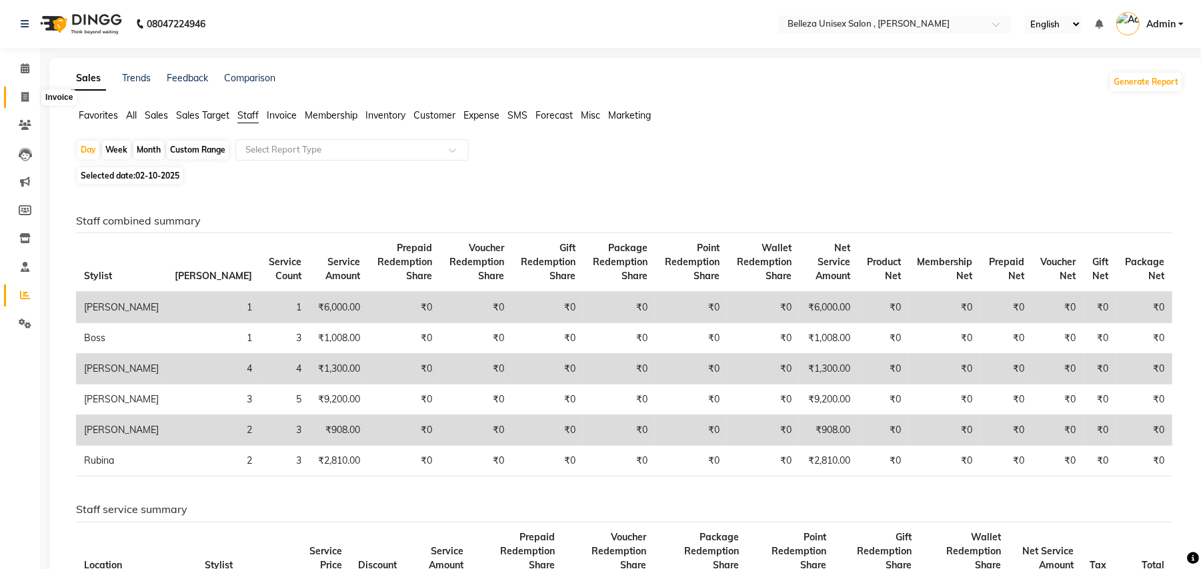
click at [19, 97] on span at bounding box center [24, 97] width 23 height 15
select select "service"
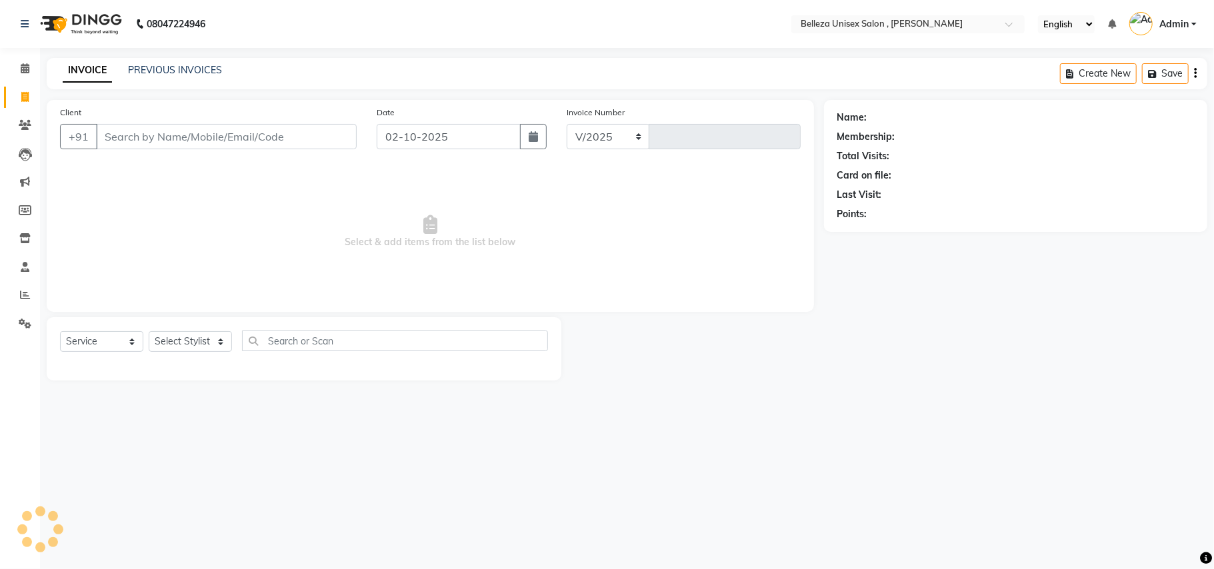
select select "4047"
type input "3932"
select select "product"
